Goal: Task Accomplishment & Management: Manage account settings

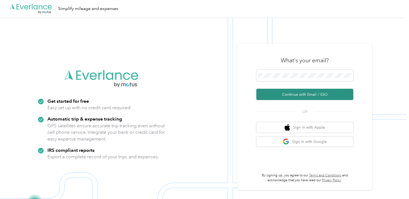
click at [292, 95] on button "Continue with Email / SSO" at bounding box center [304, 94] width 97 height 11
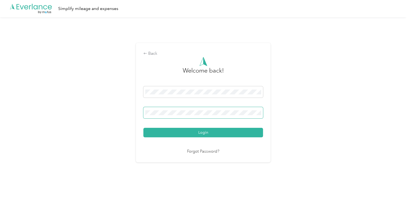
click at [143, 128] on button "Login" at bounding box center [203, 132] width 120 height 9
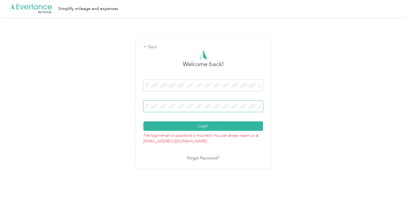
click at [143, 121] on button "Login" at bounding box center [203, 125] width 120 height 9
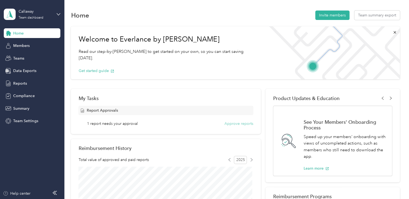
click at [232, 122] on button "Approve reports" at bounding box center [238, 124] width 29 height 6
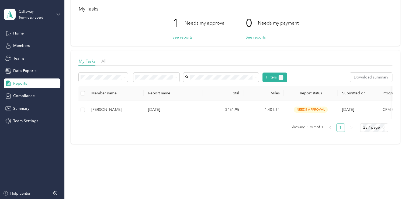
scroll to position [1, 0]
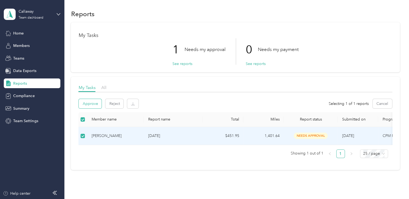
click at [85, 103] on button "Approve" at bounding box center [90, 103] width 23 height 9
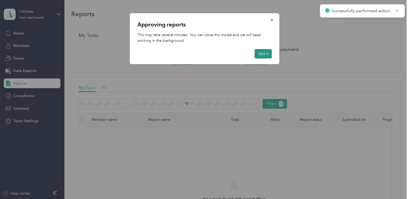
click at [261, 54] on button "Got it" at bounding box center [263, 53] width 17 height 9
